Goal: Information Seeking & Learning: Find specific page/section

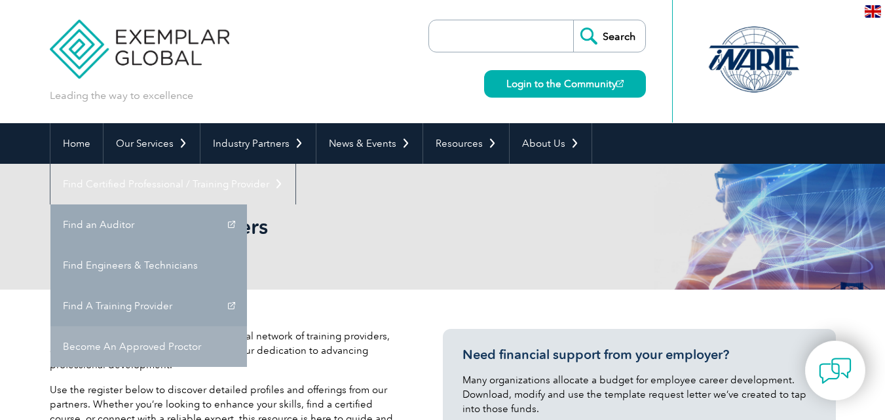
click at [247, 326] on link "Become An Approved Proctor" at bounding box center [148, 346] width 197 height 41
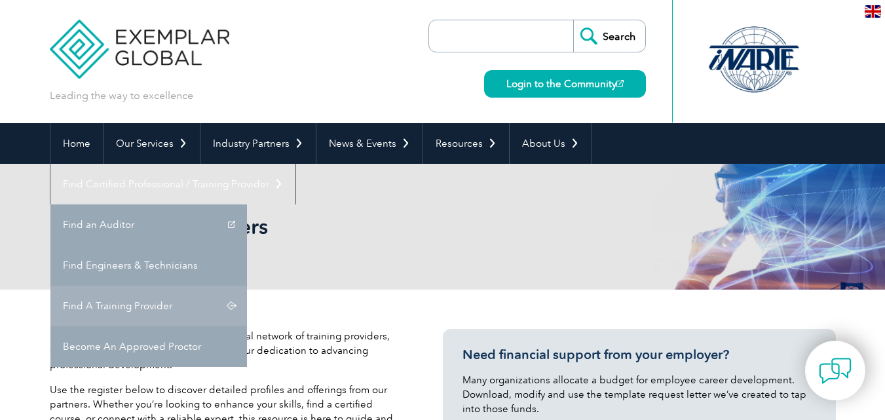
click at [247, 286] on link "Find A Training Provider" at bounding box center [148, 306] width 197 height 41
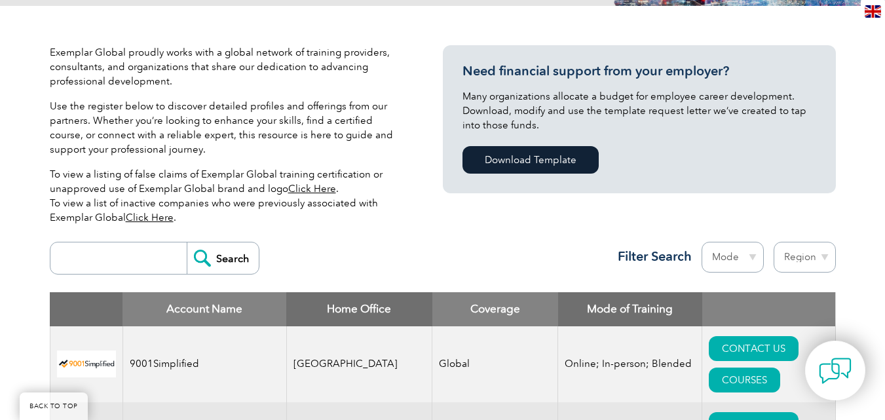
scroll to position [328, 0]
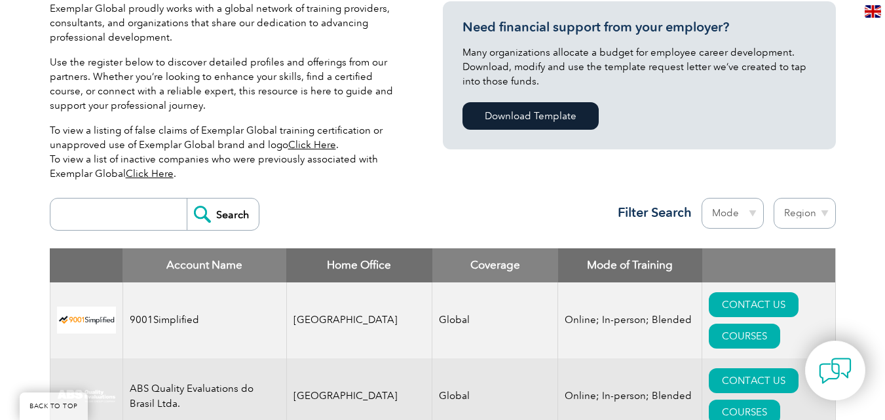
click at [135, 231] on div "Search Region Australia Bahrain Bangladesh Brazil Canada Colombia Dominican Rep…" at bounding box center [443, 219] width 786 height 57
click at [132, 221] on input "search" at bounding box center [122, 213] width 130 height 31
type input "royal"
click at [205, 210] on input "Search" at bounding box center [223, 213] width 72 height 31
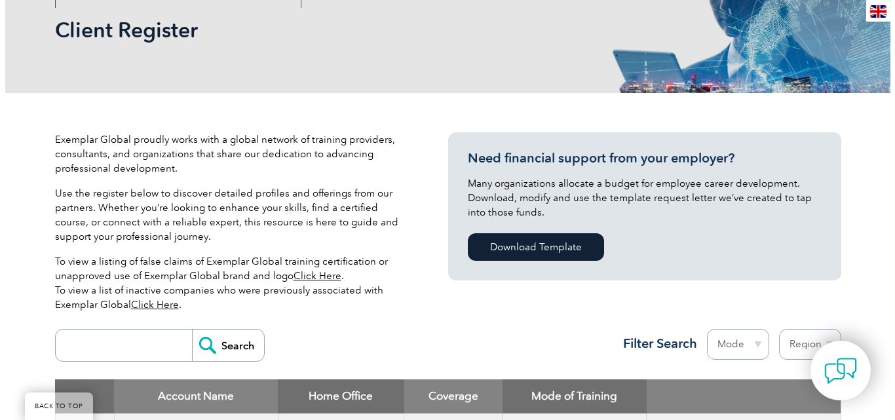
scroll to position [393, 0]
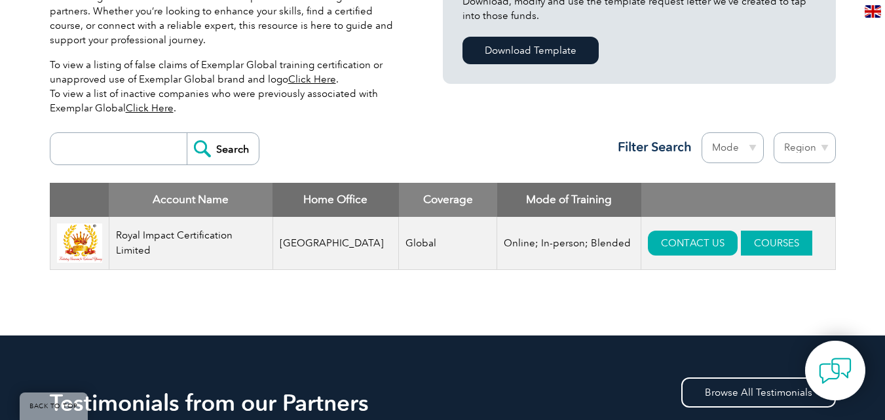
click at [768, 251] on link "COURSES" at bounding box center [776, 243] width 71 height 25
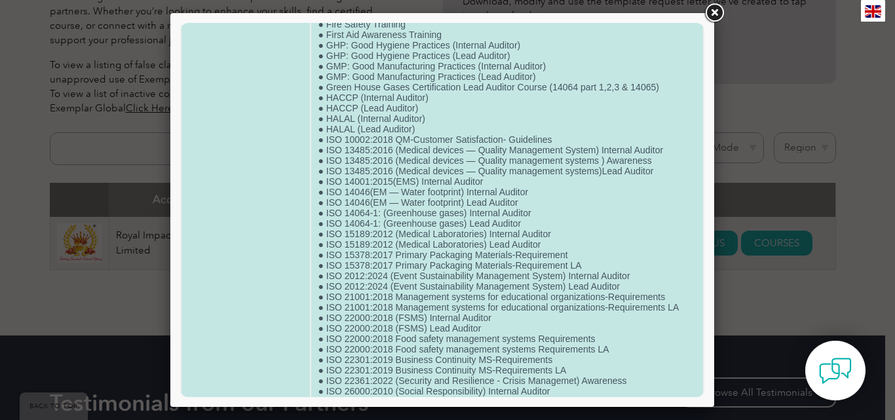
scroll to position [0, 0]
